Goal: Information Seeking & Learning: Learn about a topic

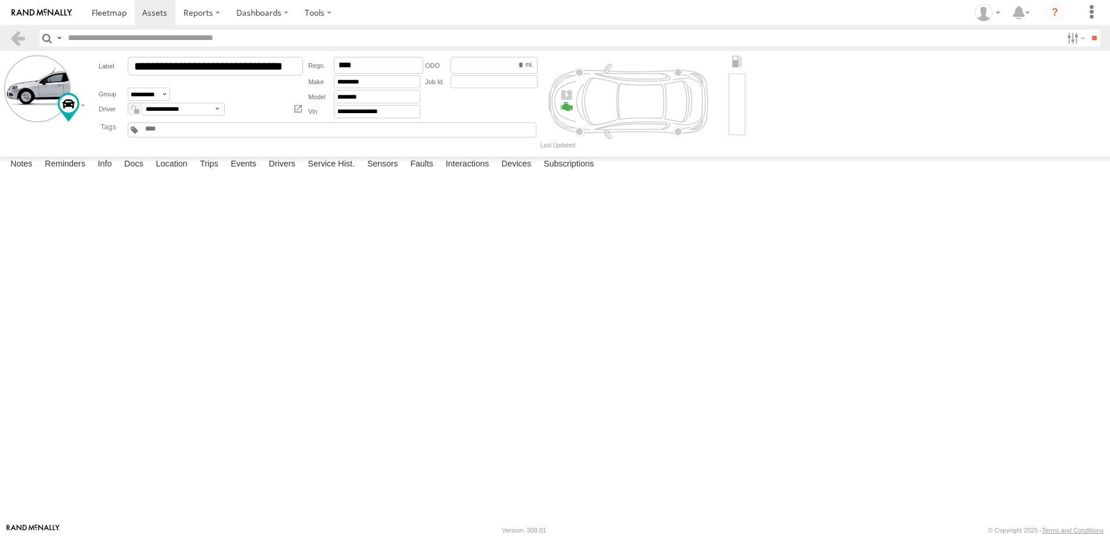
click at [0, 0] on label "Details" at bounding box center [0, 0] width 0 height 0
click at [91, 173] on label "Reminders" at bounding box center [65, 165] width 52 height 16
click at [38, 173] on label "Notes" at bounding box center [22, 165] width 34 height 16
drag, startPoint x: 792, startPoint y: 377, endPoint x: 57, endPoint y: 373, distance: 735.5
click at [0, 0] on div "13:34 04/30/2025 Check engine was revised by a mechanic. The code it showed was…" at bounding box center [0, 0] width 0 height 0
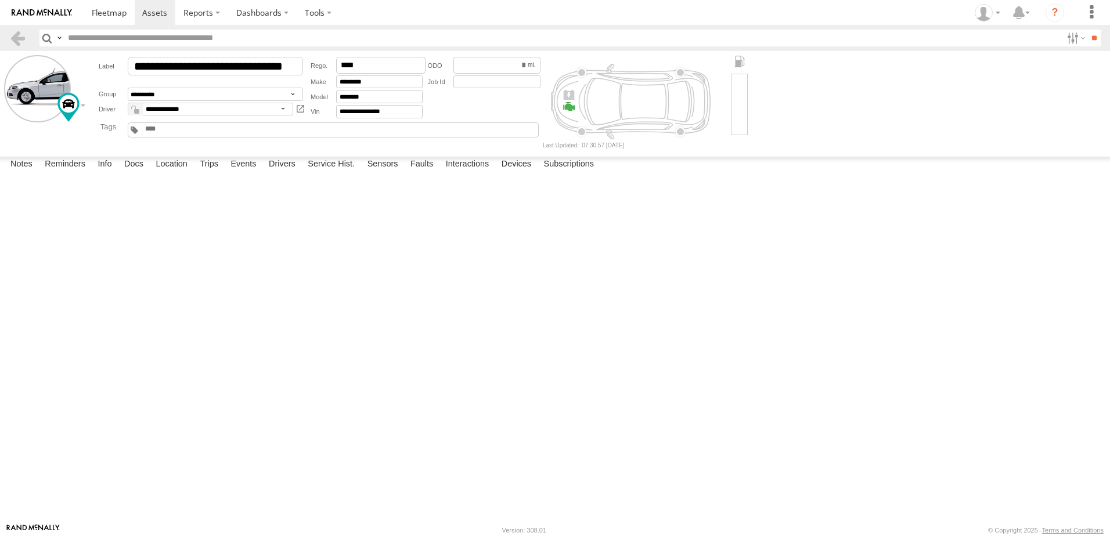
click at [0, 0] on div "[DATE]" at bounding box center [0, 0] width 0 height 0
drag, startPoint x: 77, startPoint y: 366, endPoint x: 786, endPoint y: 381, distance: 709.5
click at [0, 0] on div "13:34 04/30/2025 Check engine was revised by a mechanic. The code it showed was…" at bounding box center [0, 0] width 0 height 0
copy link "Check engine was revised by a mechanic. The code it showed wasn't very specific…"
drag, startPoint x: 104, startPoint y: 269, endPoint x: 79, endPoint y: 260, distance: 26.6
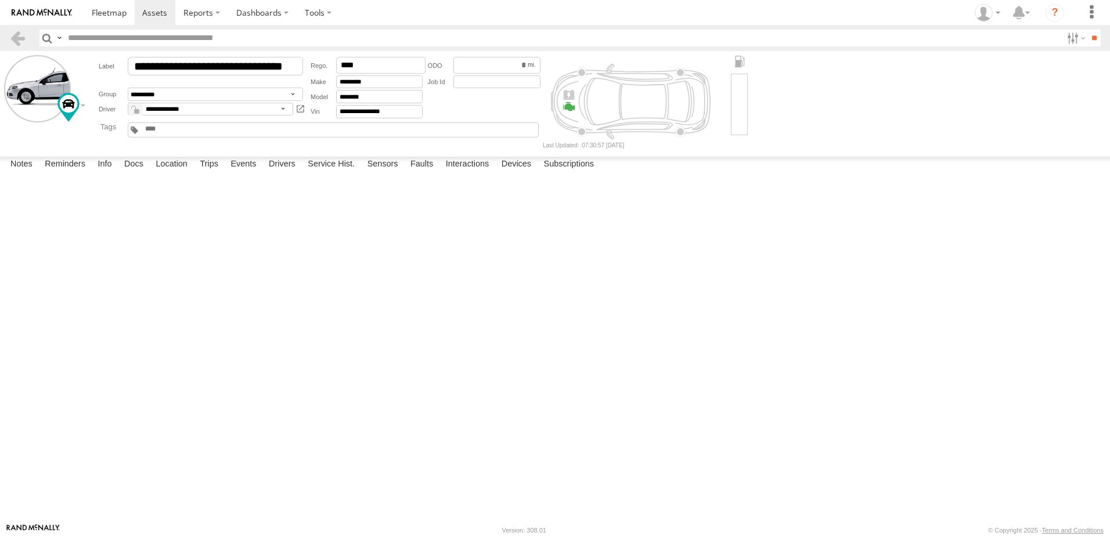
click at [0, 0] on div "Air bag lights and tire lights turned on. Brakes needed to be changed. Adrian d…" at bounding box center [0, 0] width 0 height 0
copy link "Air bag lights and tire lights turned on. Brakes needed to be changed. Adrian d…"
click at [0, 0] on textarea at bounding box center [0, 0] width 0 height 0
type textarea "**********"
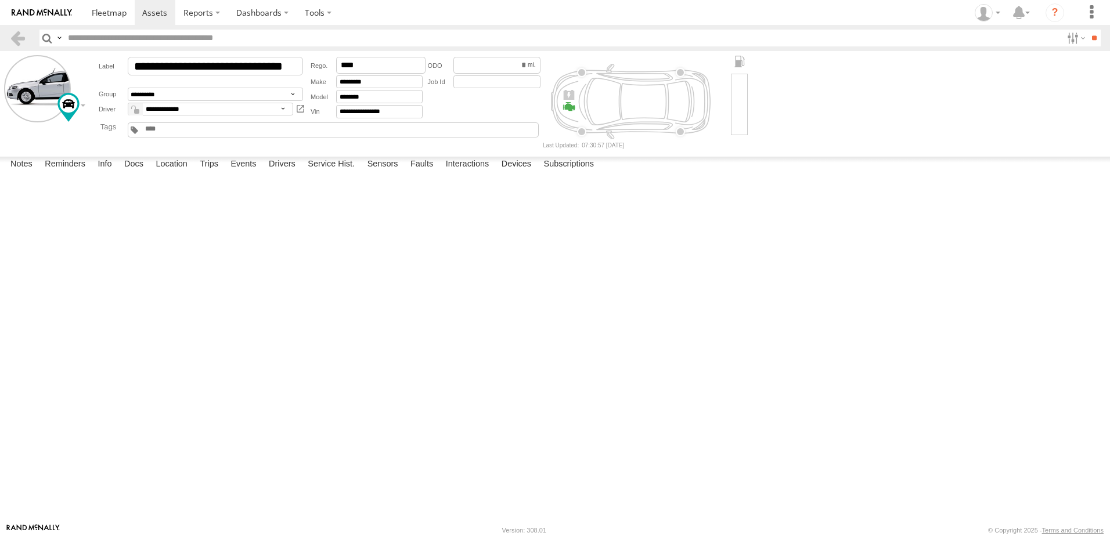
click at [0, 0] on button "Save" at bounding box center [0, 0] width 0 height 0
drag, startPoint x: 360, startPoint y: 259, endPoint x: 63, endPoint y: 268, distance: 297.9
click at [0, 0] on div "07:44 09/19/2025 8/8 Another sensor from the tire started having issues. We got…" at bounding box center [0, 0] width 0 height 0
copy div "8/8 Another sensor from the tire started having issues. We got it replaced 8/15"
click at [156, 9] on span at bounding box center [154, 12] width 25 height 11
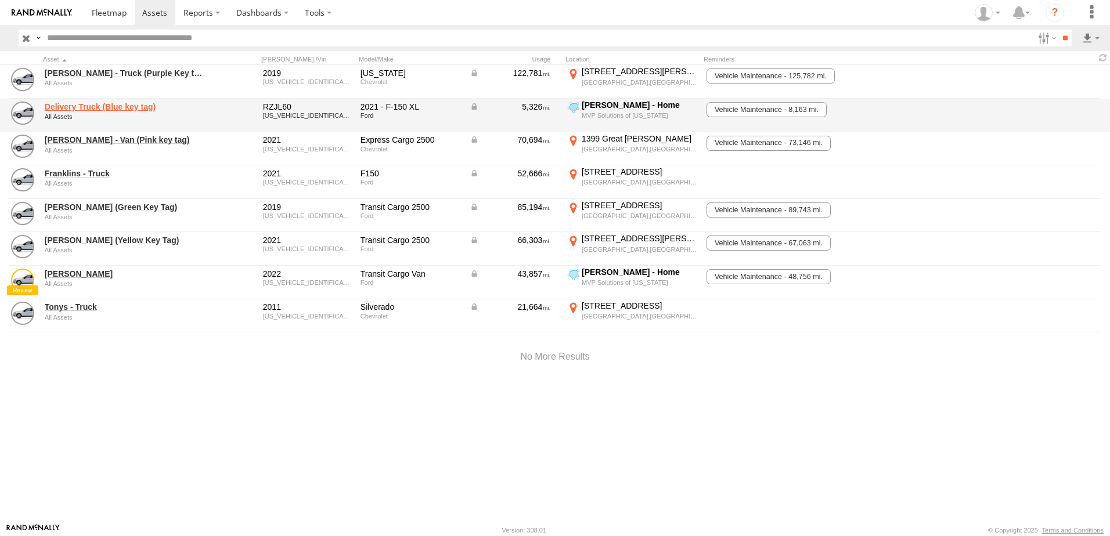
click at [115, 106] on link "Delivery Truck (Blue key tag)" at bounding box center [124, 107] width 159 height 10
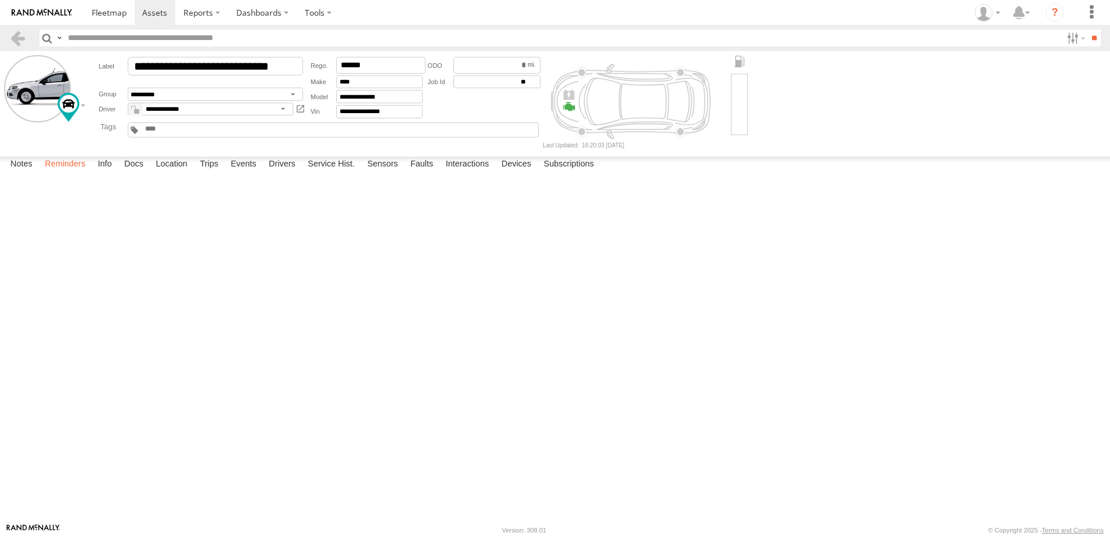
click at [62, 173] on label "Reminders" at bounding box center [65, 165] width 52 height 16
click at [103, 173] on label "Info" at bounding box center [105, 165] width 26 height 16
click at [106, 173] on label "Info" at bounding box center [105, 165] width 26 height 16
click at [130, 173] on label "Docs" at bounding box center [133, 165] width 31 height 16
click at [183, 173] on label "Location" at bounding box center [172, 165] width 44 height 16
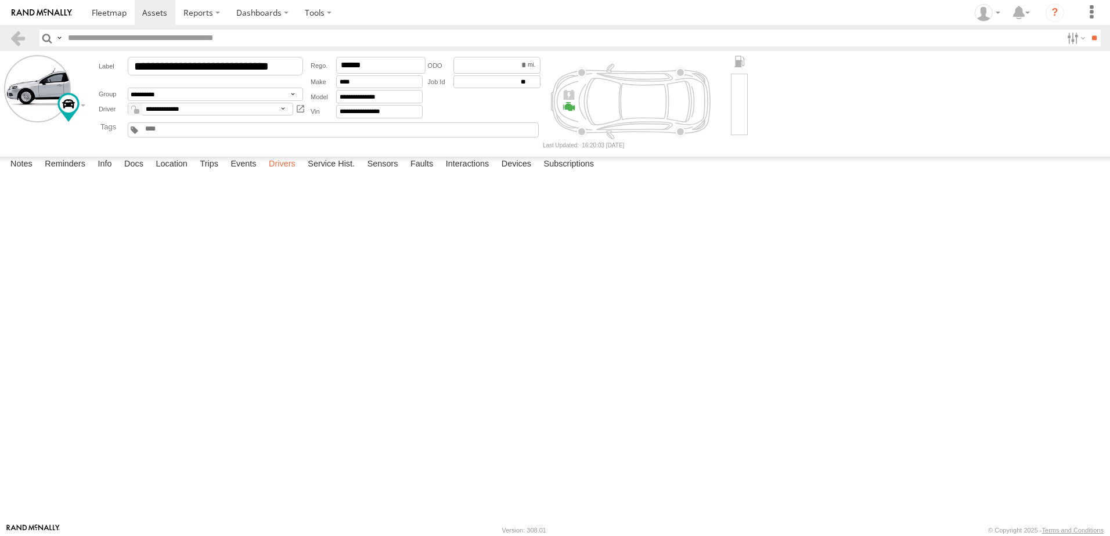
click at [284, 173] on label "Drivers" at bounding box center [282, 165] width 38 height 16
click at [208, 173] on label "Trips" at bounding box center [209, 165] width 30 height 16
click at [339, 173] on label "Service Hist." at bounding box center [331, 165] width 59 height 16
click at [395, 173] on label "Sensors" at bounding box center [383, 165] width 42 height 16
click at [432, 173] on label "Faults" at bounding box center [422, 165] width 34 height 16
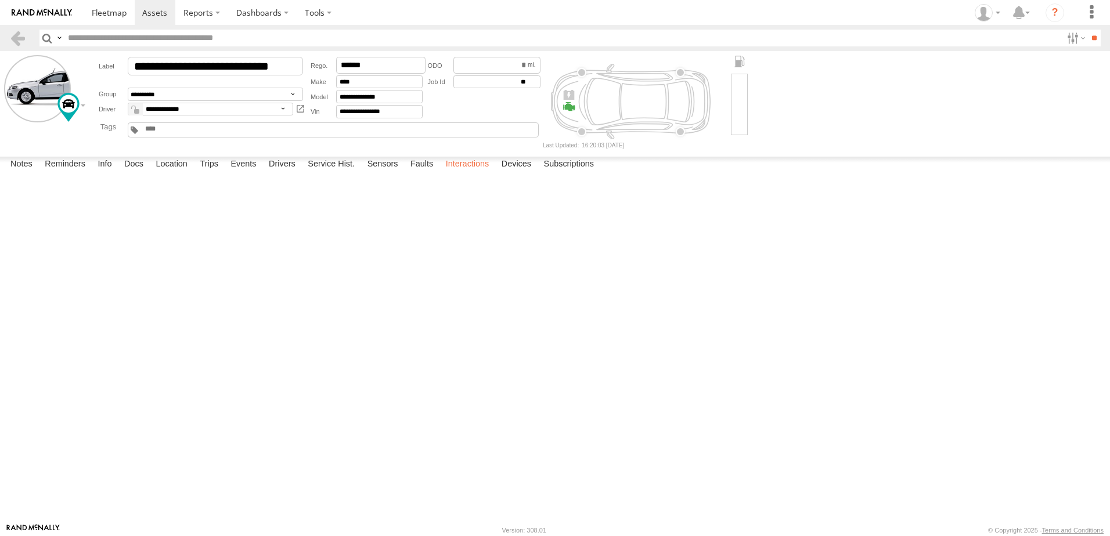
click at [492, 173] on label "Interactions" at bounding box center [467, 165] width 55 height 16
click at [527, 173] on label "Devices" at bounding box center [516, 165] width 41 height 16
click at [575, 173] on label "Subscriptions" at bounding box center [569, 165] width 62 height 16
click at [161, 19] on link at bounding box center [155, 12] width 41 height 25
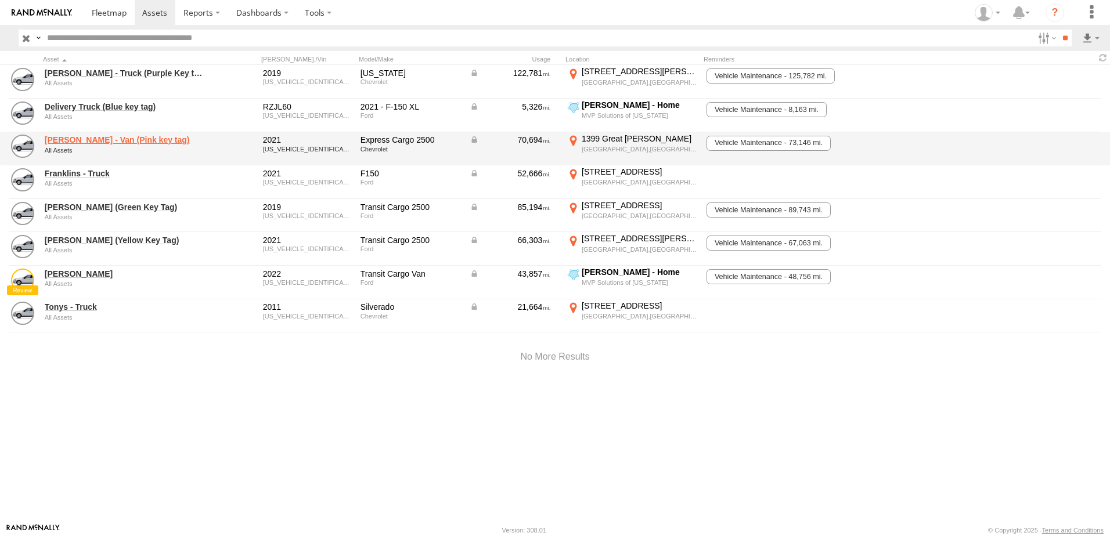
click at [102, 140] on link "[PERSON_NAME] - Van (Pink key tag)" at bounding box center [124, 140] width 159 height 10
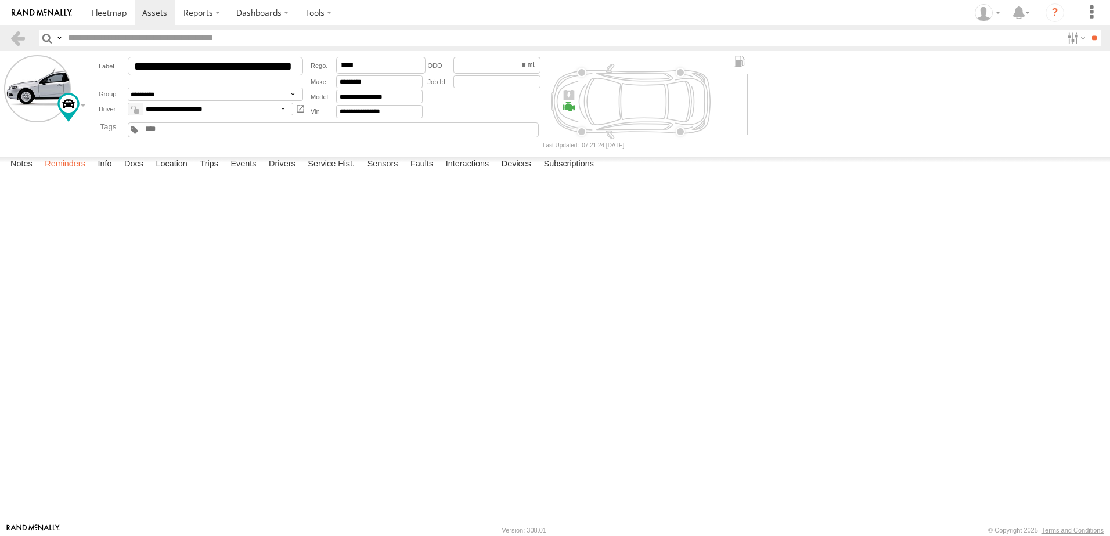
click at [78, 173] on label "Reminders" at bounding box center [65, 165] width 52 height 16
click at [110, 173] on label "Info" at bounding box center [105, 165] width 26 height 16
click at [149, 173] on label "Docs" at bounding box center [133, 165] width 31 height 16
click at [167, 173] on label "Location" at bounding box center [172, 165] width 44 height 16
click at [224, 173] on label "Trips" at bounding box center [209, 165] width 30 height 16
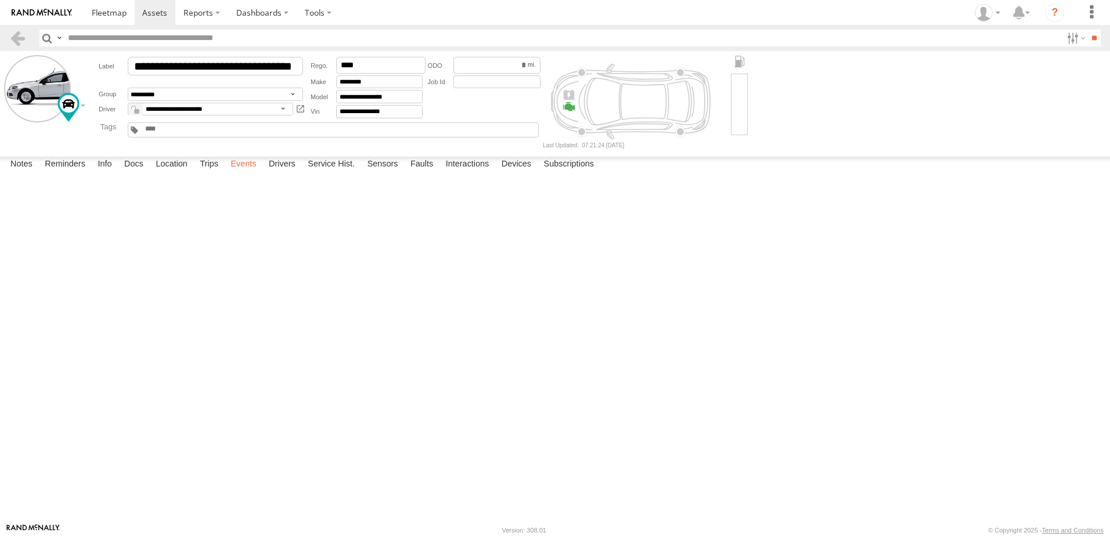
drag, startPoint x: 247, startPoint y: 508, endPoint x: 264, endPoint y: 513, distance: 17.5
click at [248, 173] on label "Events" at bounding box center [243, 165] width 37 height 16
click at [288, 173] on label "Drivers" at bounding box center [282, 165] width 38 height 16
click at [150, 17] on span at bounding box center [154, 12] width 25 height 11
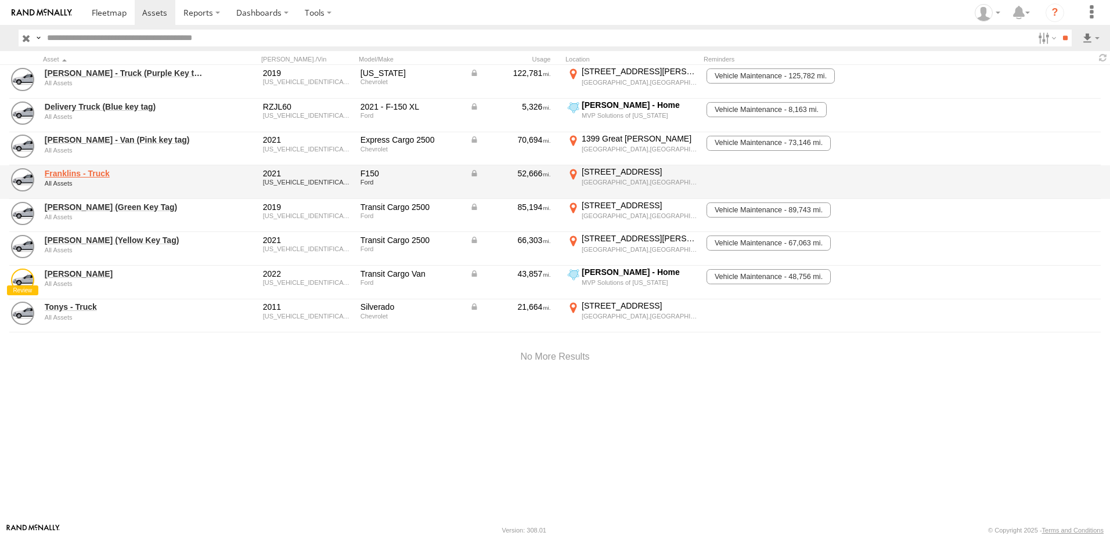
click at [84, 176] on link "Franklins - Truck" at bounding box center [124, 173] width 159 height 10
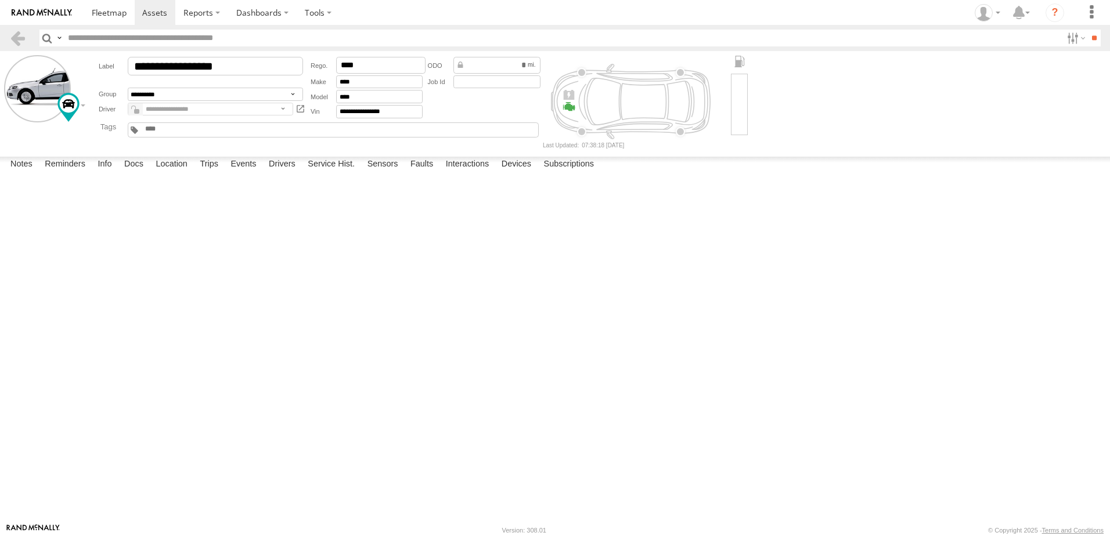
drag, startPoint x: 233, startPoint y: 262, endPoint x: 66, endPoint y: 262, distance: 166.6
click at [0, 0] on div "11:34 07/17/2025 All 4 tires replaced and alignment was done on 7/17 Yerlin Cas…" at bounding box center [0, 0] width 0 height 0
copy div "All 4 tires replaced and alignment was done on 7/17"
click at [0, 0] on div "[PERSON_NAME]" at bounding box center [0, 0] width 0 height 0
drag, startPoint x: 546, startPoint y: 306, endPoint x: 74, endPoint y: 309, distance: 471.4
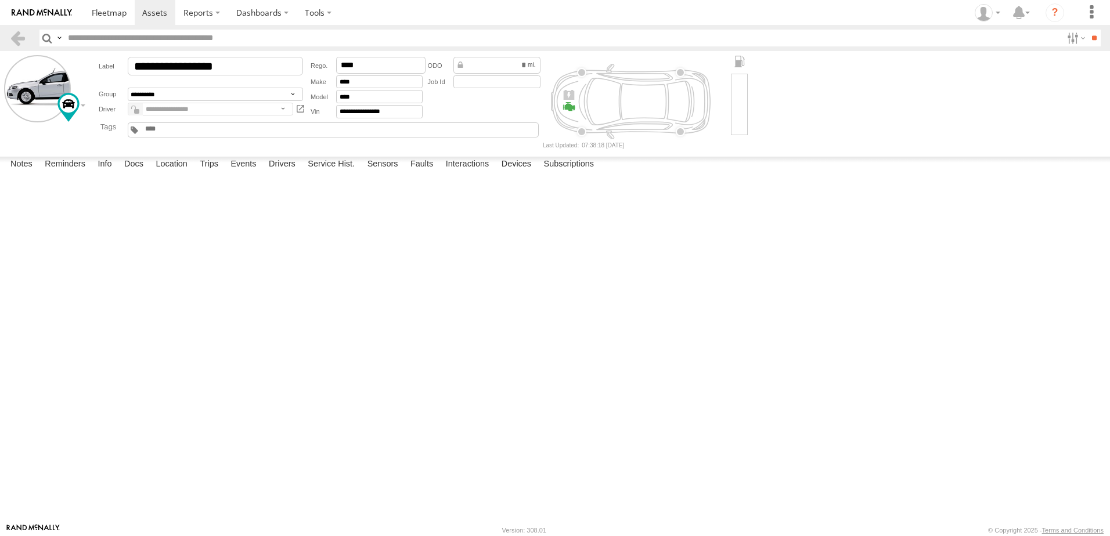
click at [0, 0] on div "16:09 05/30/2025 Recalls for: Both front wiper arm inspection and Wiper Motor i…" at bounding box center [0, 0] width 0 height 0
copy div "Recalls for: Both front wiper arm inspection and Wiper Motor inoperative. Sched…"
drag, startPoint x: 255, startPoint y: 262, endPoint x: 73, endPoint y: 255, distance: 183.0
click at [0, 0] on div "11:34 07/17/2025 All 4 tires replaced and alignment was done on 7/17 Yerlin Cas…" at bounding box center [0, 0] width 0 height 0
copy div "All 4 tires replaced and alignment was done on 7/17"
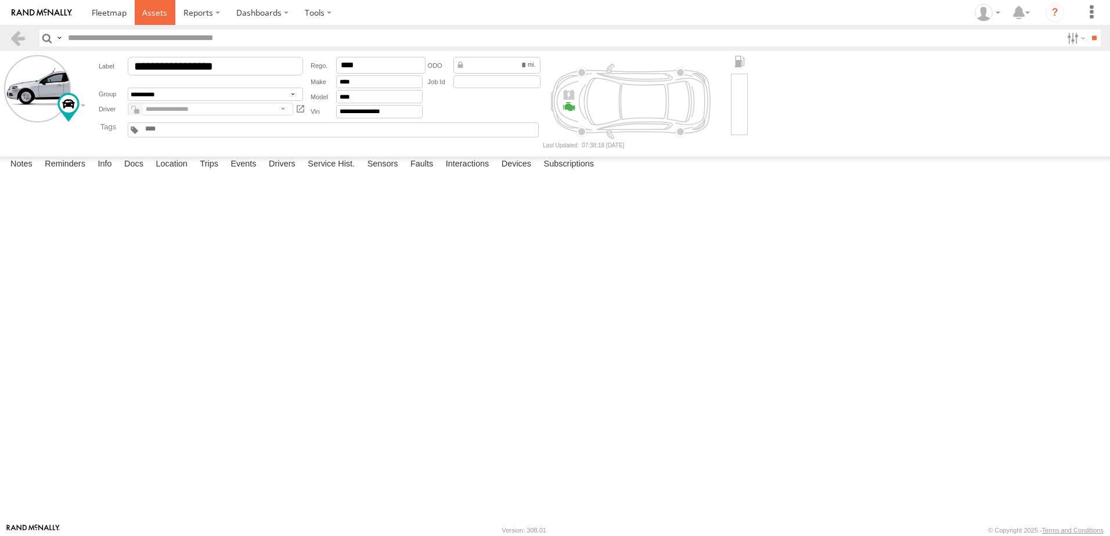
click at [152, 17] on span at bounding box center [154, 12] width 25 height 11
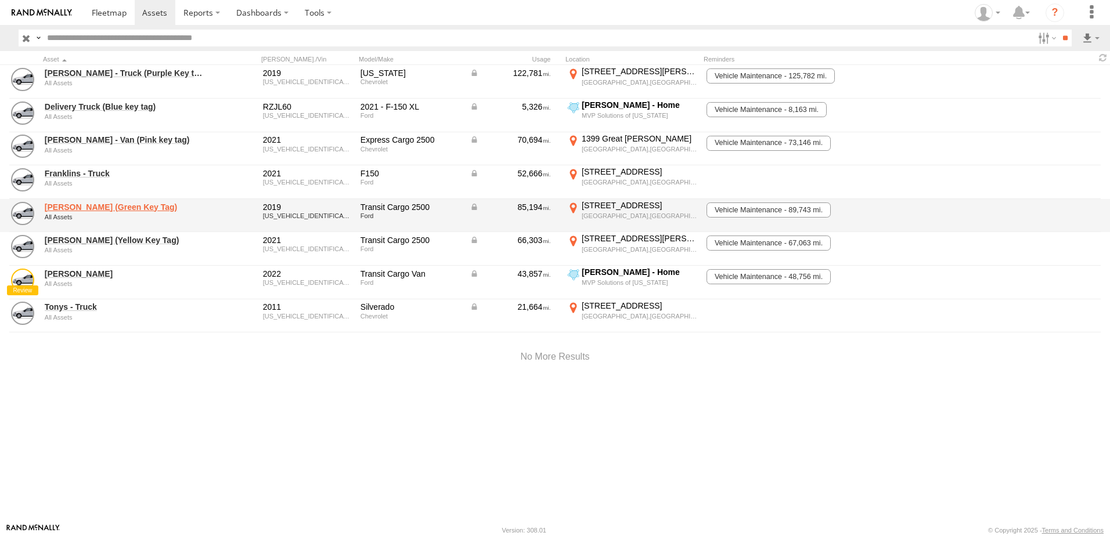
click at [91, 204] on link "[PERSON_NAME] (Green Key Tag)" at bounding box center [124, 207] width 159 height 10
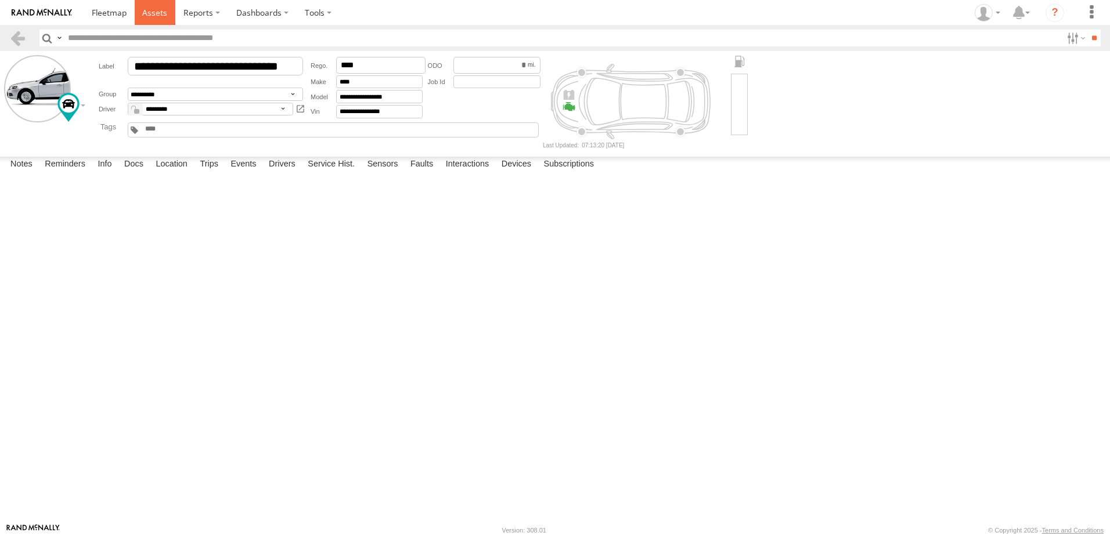
click at [157, 12] on span at bounding box center [154, 12] width 25 height 11
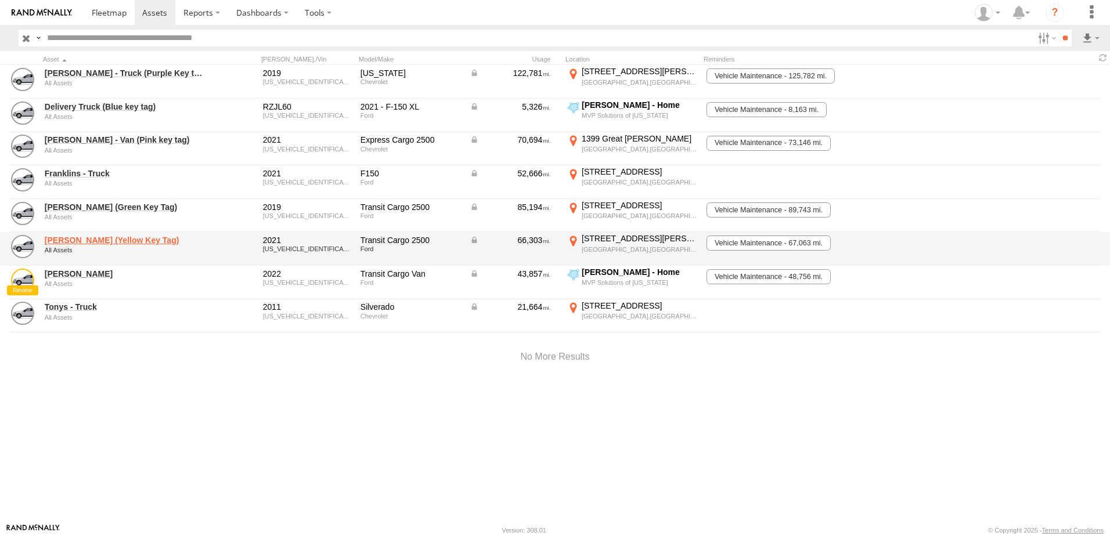
click at [96, 246] on link "[PERSON_NAME] (Yellow Key Tag)" at bounding box center [124, 240] width 159 height 10
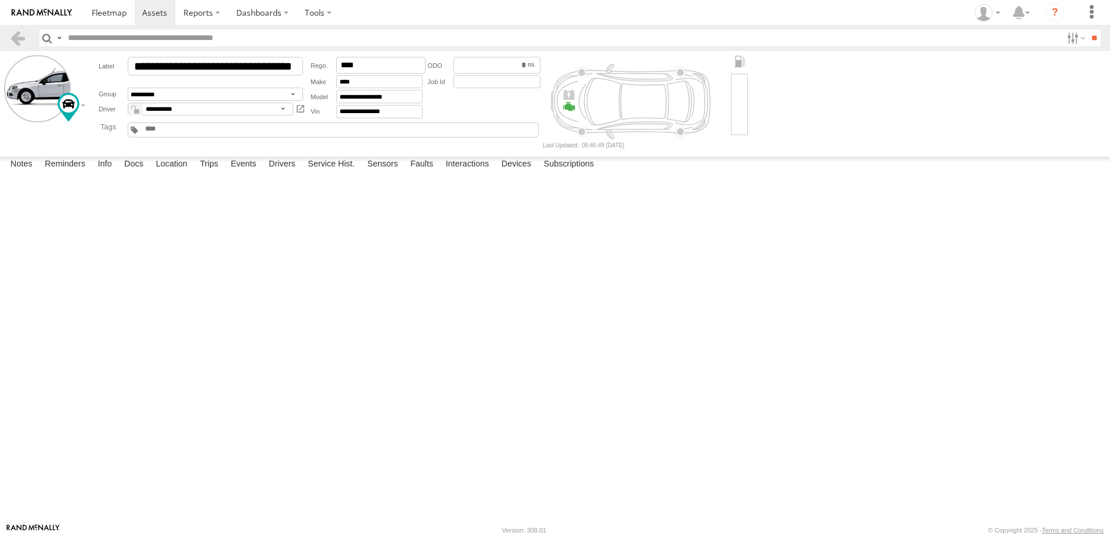
drag, startPoint x: 513, startPoint y: 308, endPoint x: 394, endPoint y: 315, distance: 118.6
click at [0, 0] on div "The windshield was replaced on 07/18/25 by All Star Auto Complete, and a claim …" at bounding box center [0, 0] width 0 height 0
drag, startPoint x: 394, startPoint y: 315, endPoint x: 474, endPoint y: 318, distance: 79.6
click at [0, 0] on div "The windshield was replaced on 07/18/25 by All Star Auto Complete, and a claim …" at bounding box center [0, 0] width 0 height 0
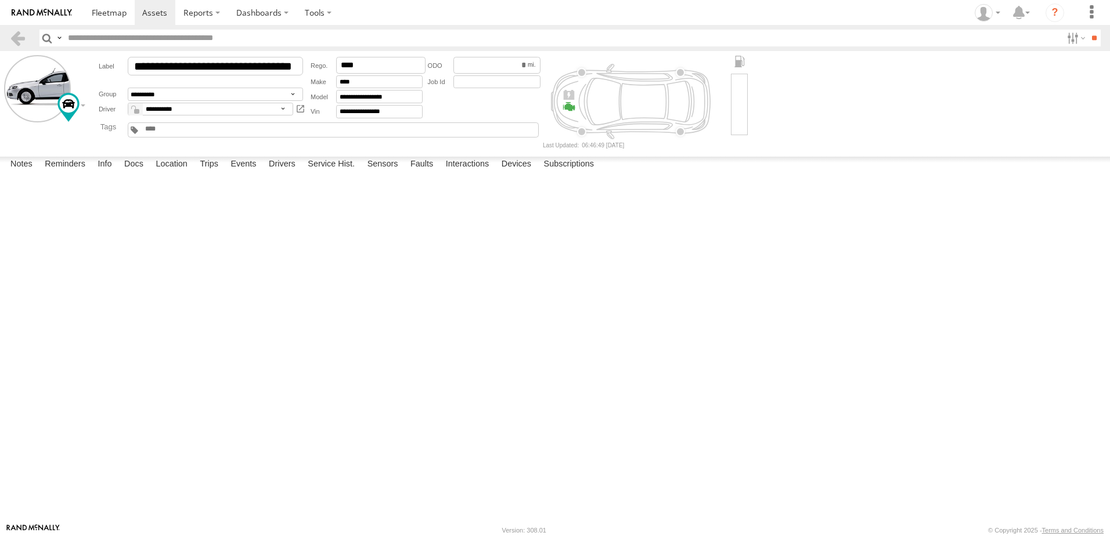
drag, startPoint x: 521, startPoint y: 309, endPoint x: 51, endPoint y: 305, distance: 469.6
click at [0, 0] on div "09:09 07/23/2025 The windshield was replaced on 07/18/25 by All Star Auto Compl…" at bounding box center [0, 0] width 0 height 0
click at [165, 13] on span at bounding box center [154, 12] width 25 height 11
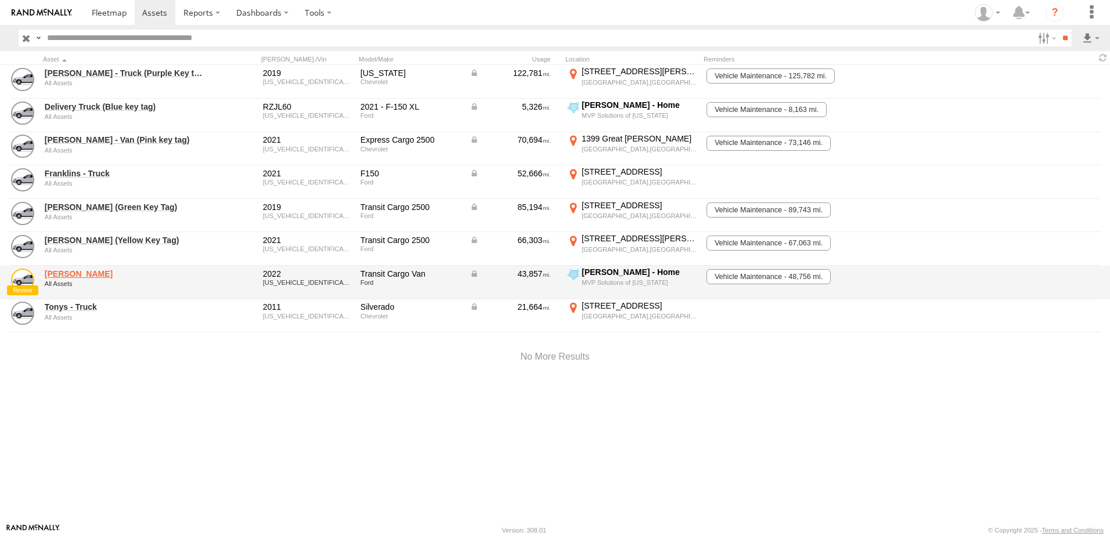
click at [73, 275] on link "[PERSON_NAME]" at bounding box center [124, 274] width 159 height 10
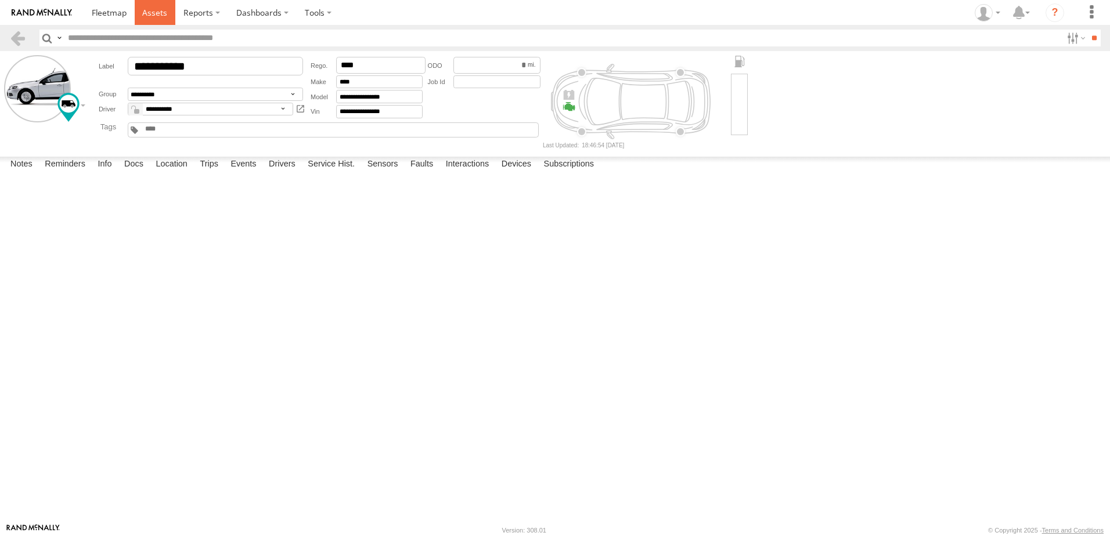
click at [158, 12] on span at bounding box center [154, 12] width 25 height 11
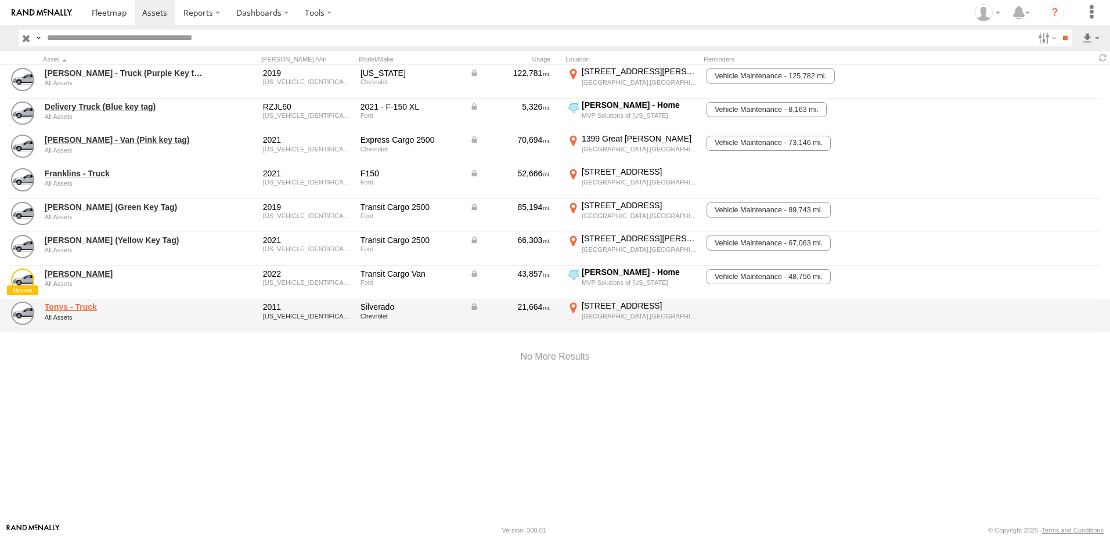
click at [78, 309] on link "Tonys - Truck" at bounding box center [124, 307] width 159 height 10
